Goal: Check status: Check status

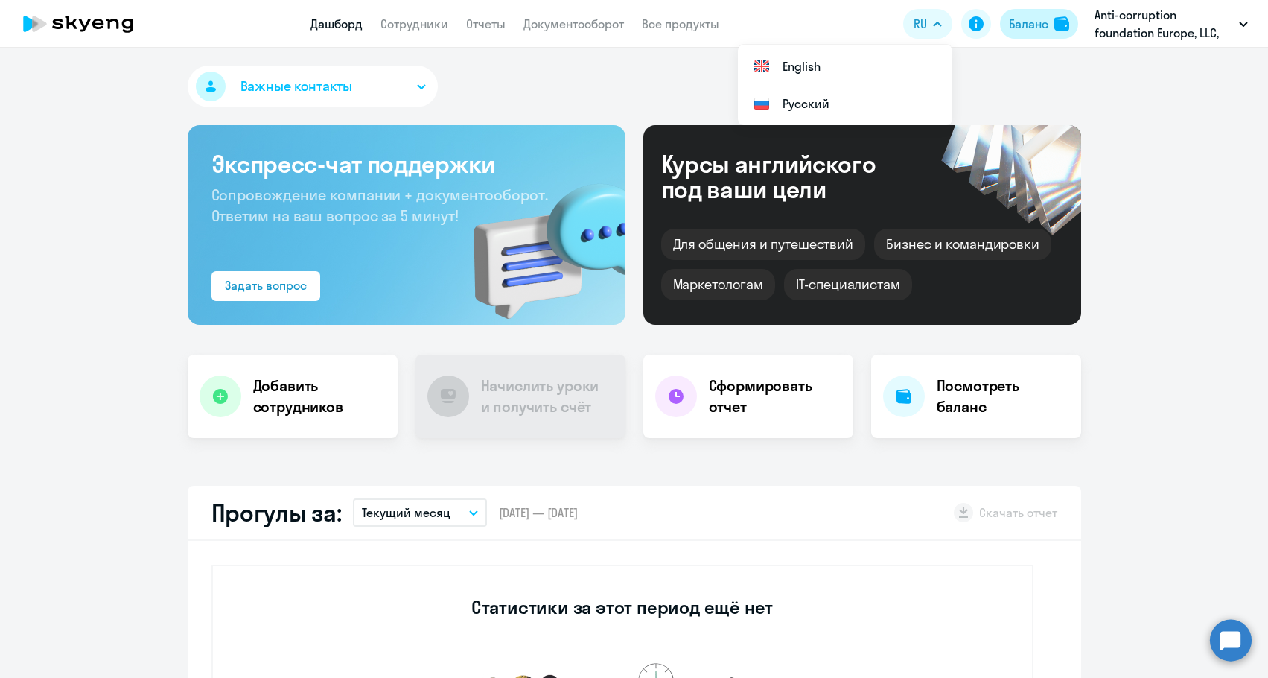
click at [1027, 31] on div "Баланс" at bounding box center [1028, 24] width 39 height 18
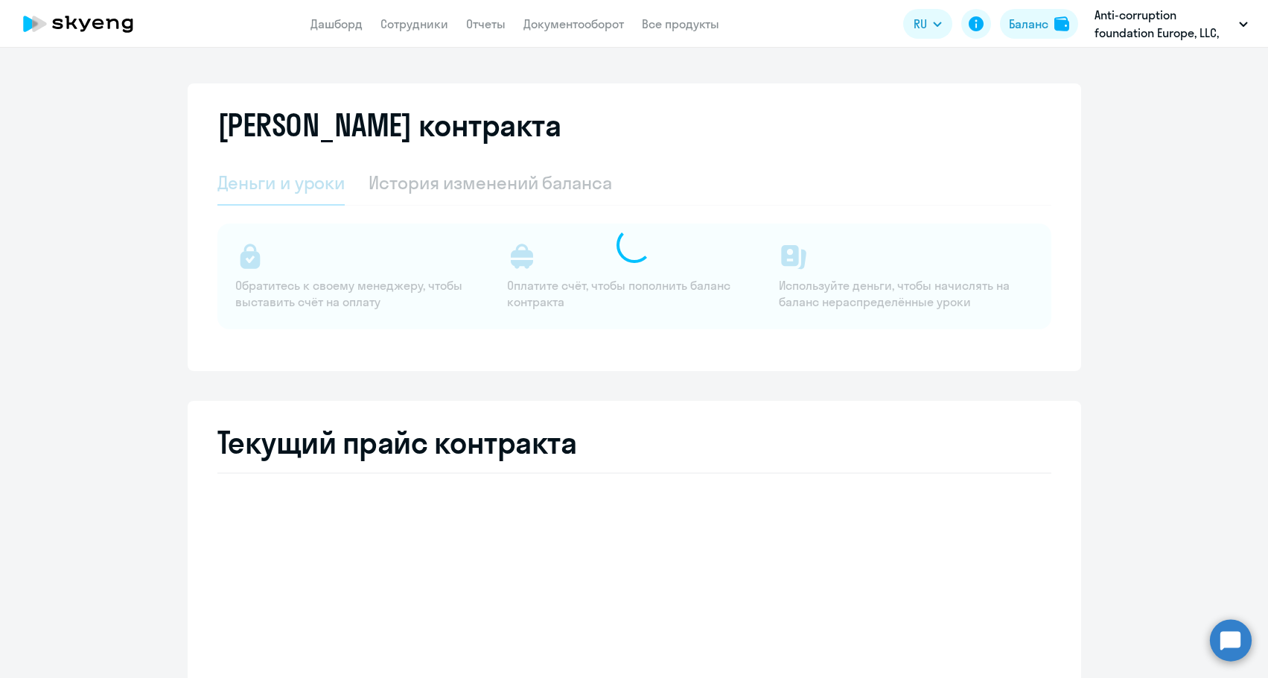
click at [499, 188] on div at bounding box center [634, 245] width 834 height 168
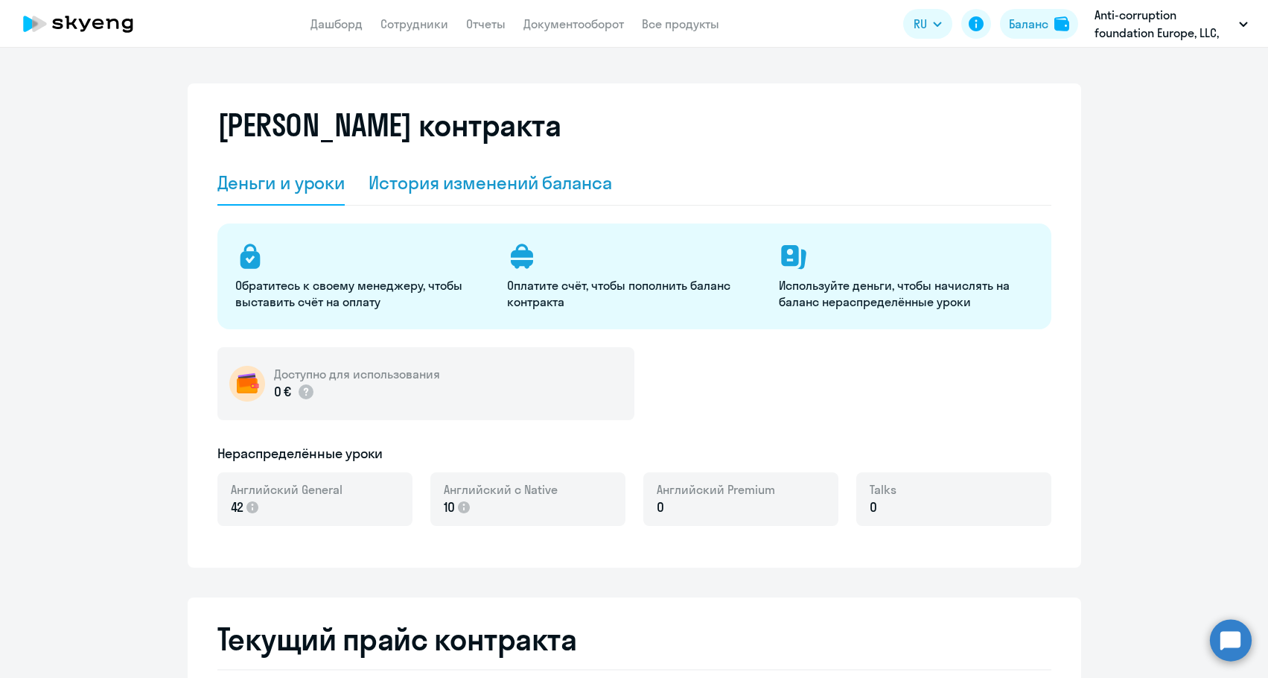
select select "english_adult_not_native_speaker"
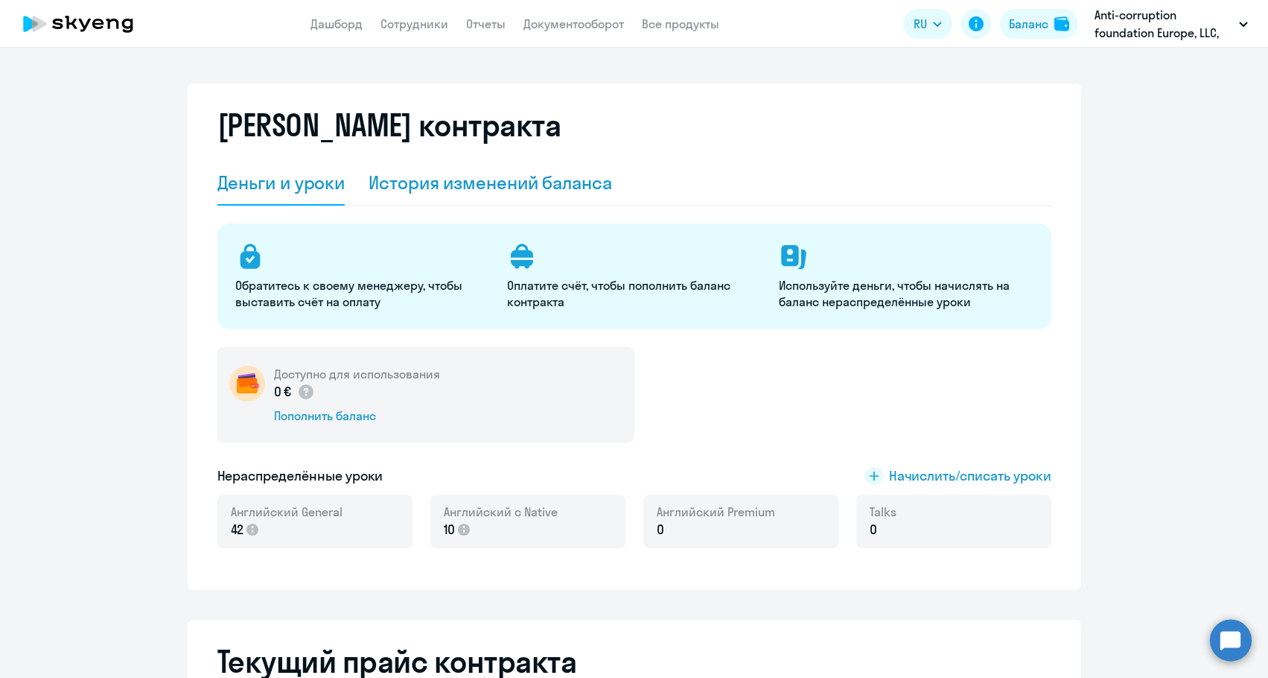
click at [498, 185] on div "История изменений баланса" at bounding box center [490, 183] width 243 height 24
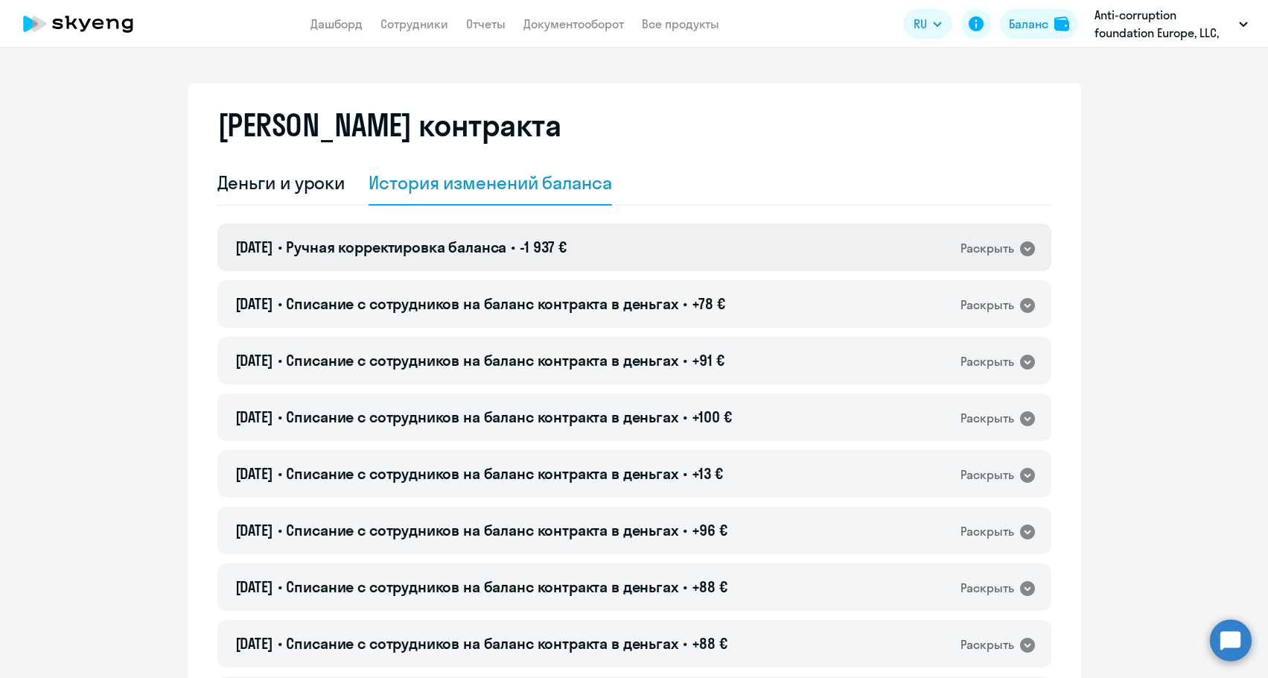
drag, startPoint x: 542, startPoint y: 249, endPoint x: 566, endPoint y: 249, distance: 23.8
click at [566, 249] on span "-1 937 €" at bounding box center [543, 247] width 47 height 19
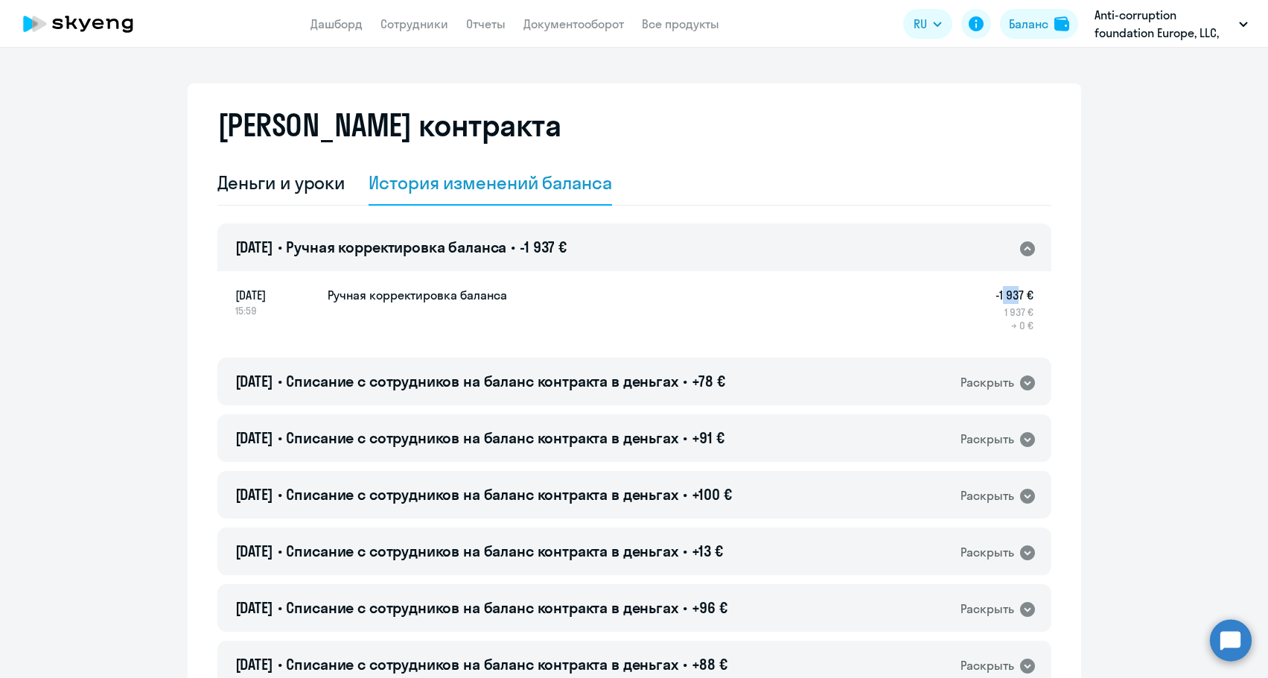
drag, startPoint x: 996, startPoint y: 294, endPoint x: 1013, endPoint y: 296, distance: 17.2
click at [1013, 296] on h5 "-1 937 €" at bounding box center [1015, 295] width 38 height 18
click at [1014, 296] on h5 "-1 937 €" at bounding box center [1015, 295] width 38 height 18
drag, startPoint x: 1016, startPoint y: 297, endPoint x: 993, endPoint y: 297, distance: 23.1
click at [996, 297] on h5 "-1 937 €" at bounding box center [1015, 295] width 38 height 18
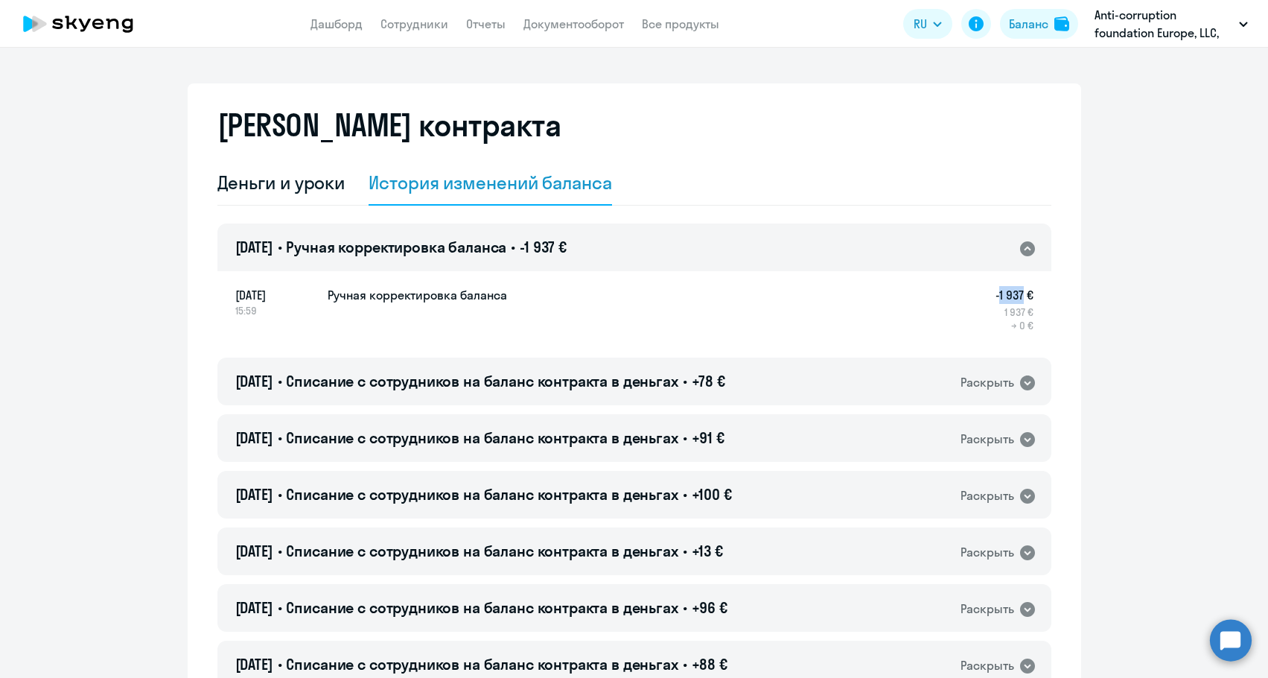
copy h5 "1 937"
